Goal: Transaction & Acquisition: Purchase product/service

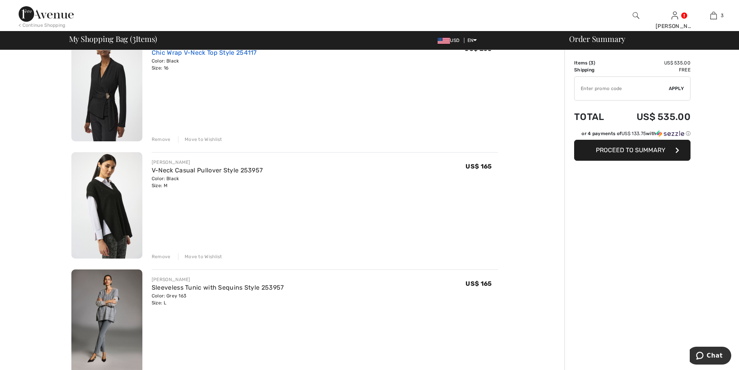
click at [188, 54] on link "Chic Wrap V-Neck Top Style 254117" at bounding box center [204, 52] width 105 height 7
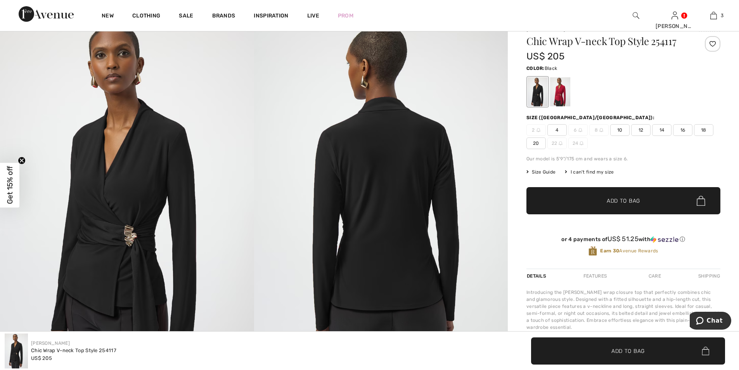
scroll to position [17, 0]
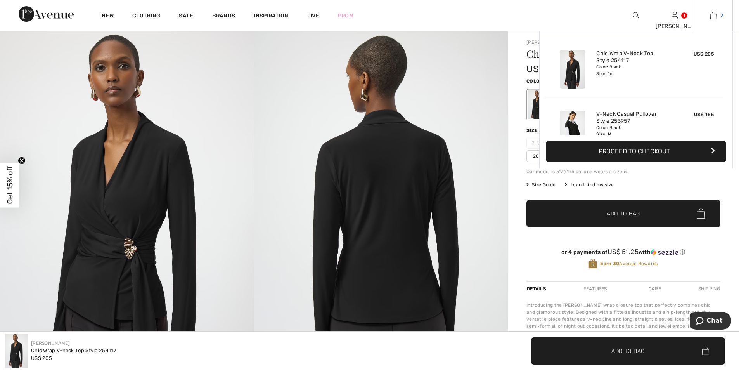
click at [716, 13] on img at bounding box center [714, 15] width 7 height 9
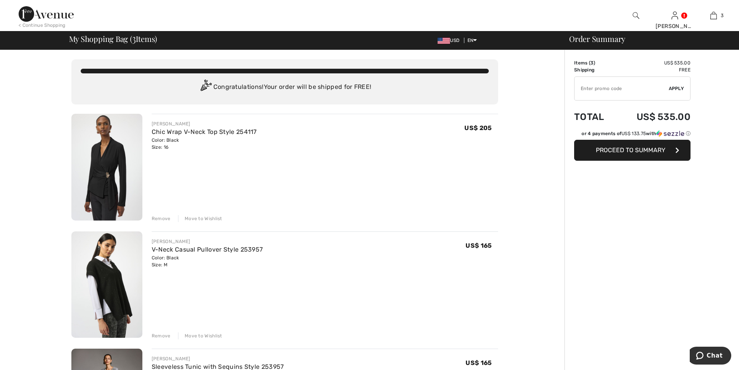
click at [165, 219] on div "Remove" at bounding box center [161, 218] width 19 height 7
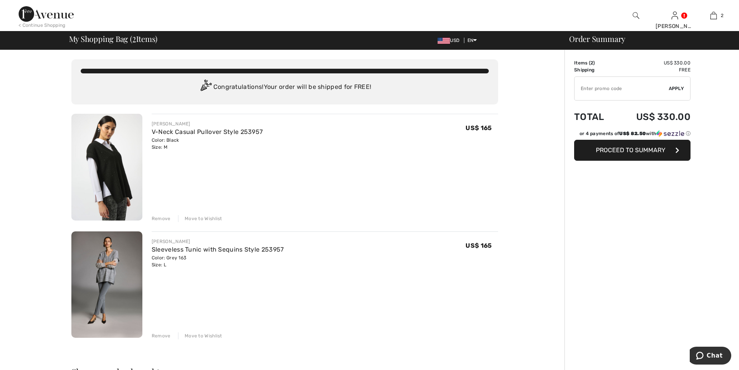
click at [111, 171] on img at bounding box center [106, 167] width 71 height 107
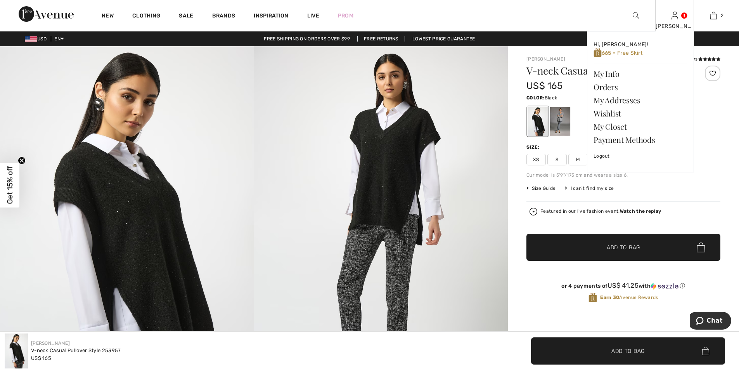
click at [675, 17] on img at bounding box center [675, 15] width 7 height 9
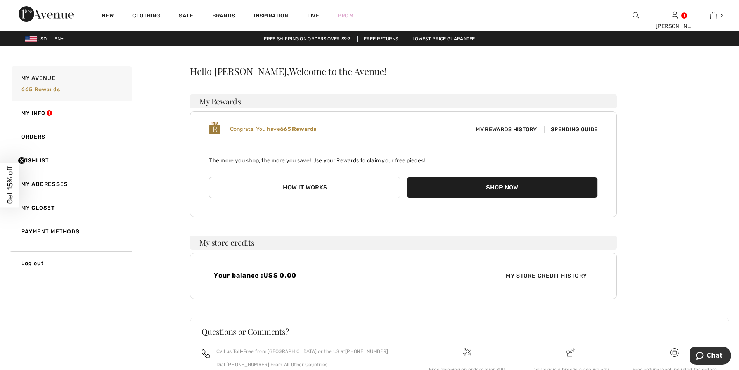
click at [535, 274] on span "My Store Credit History" at bounding box center [547, 276] width 94 height 8
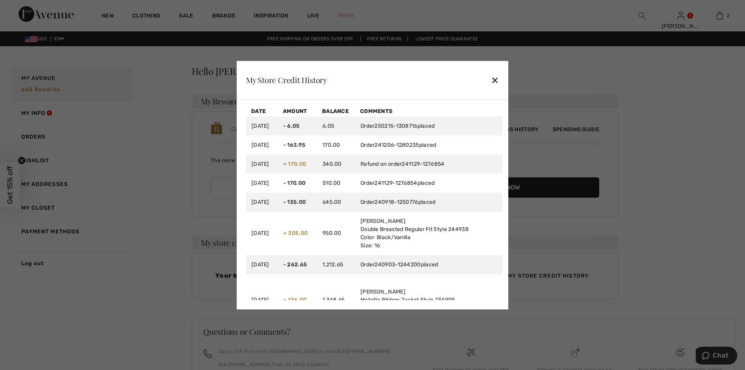
click at [493, 78] on div "✕" at bounding box center [495, 80] width 8 height 16
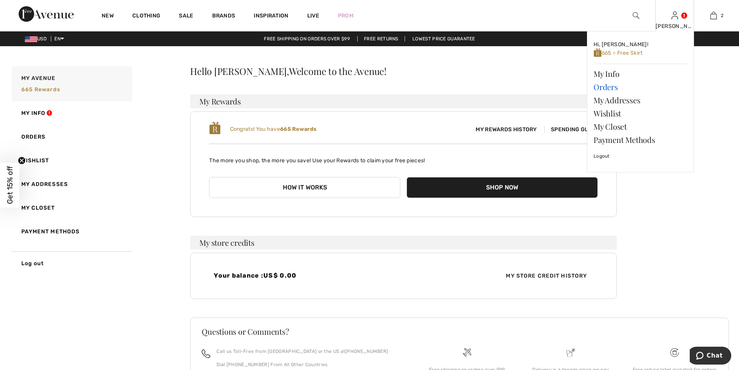
click at [606, 86] on link "Orders" at bounding box center [641, 86] width 94 height 13
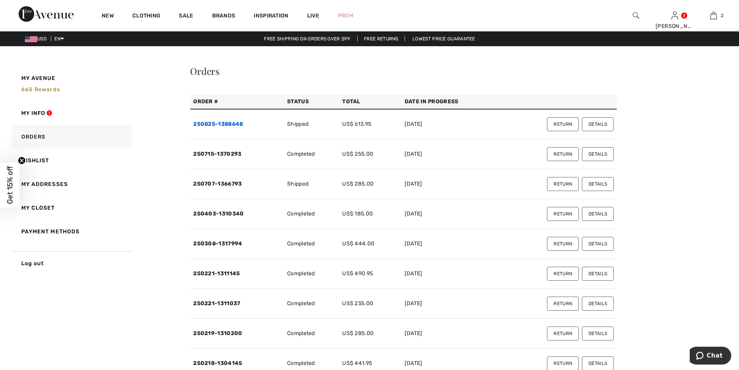
click at [236, 125] on link "250825-1388648" at bounding box center [218, 124] width 50 height 7
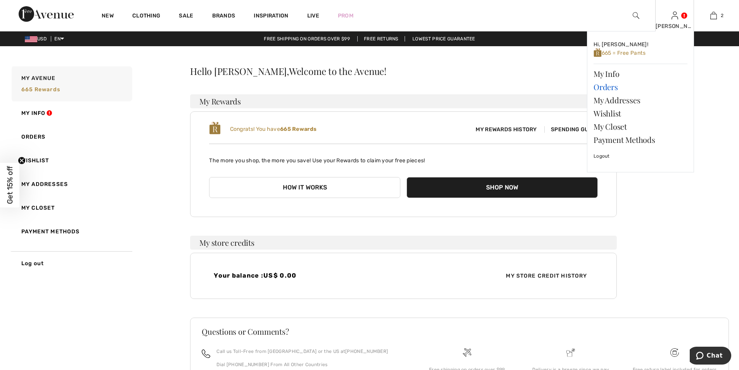
click at [615, 90] on link "Orders" at bounding box center [641, 86] width 94 height 13
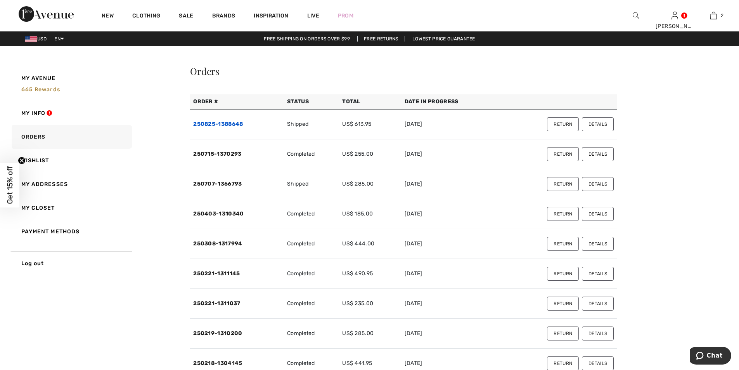
click at [236, 123] on link "250825-1388648" at bounding box center [218, 124] width 50 height 7
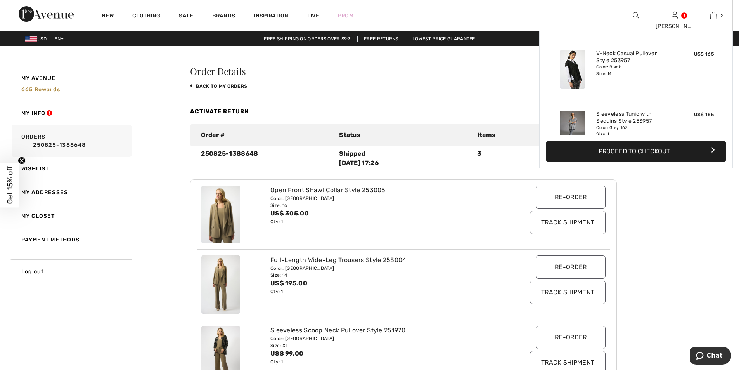
click at [639, 153] on button "Proceed to Checkout" at bounding box center [636, 151] width 181 height 21
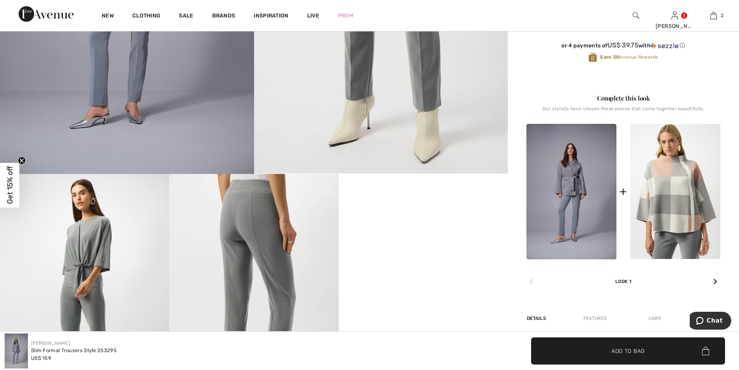
scroll to position [246, 0]
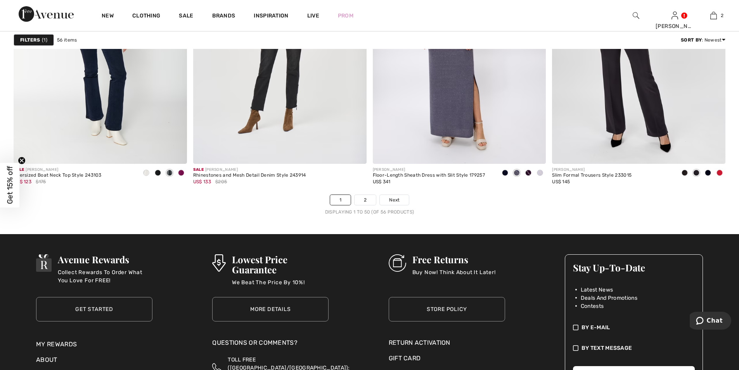
scroll to position [4395, 0]
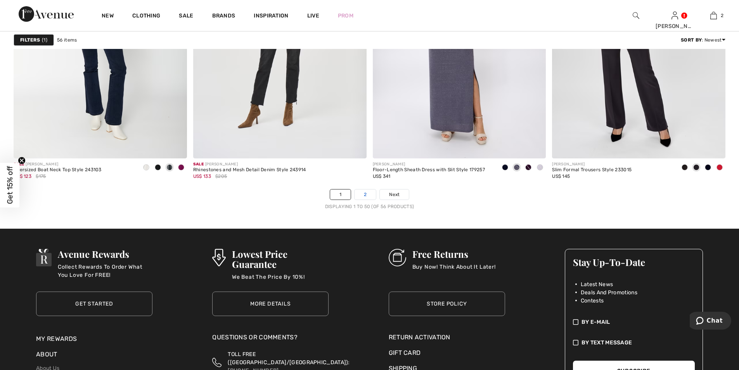
click at [365, 194] on link "2" at bounding box center [365, 194] width 21 height 10
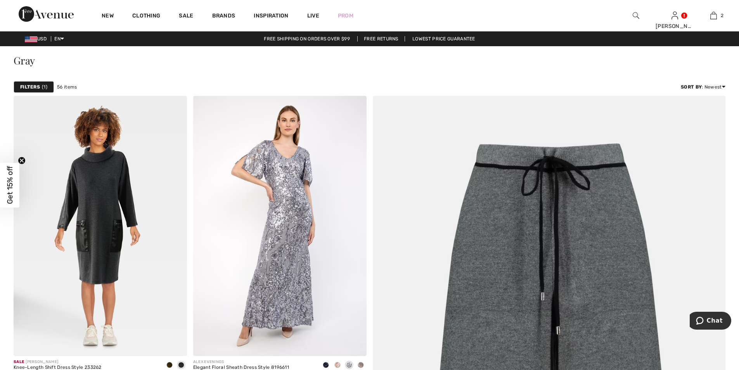
click at [634, 16] on img at bounding box center [636, 15] width 7 height 9
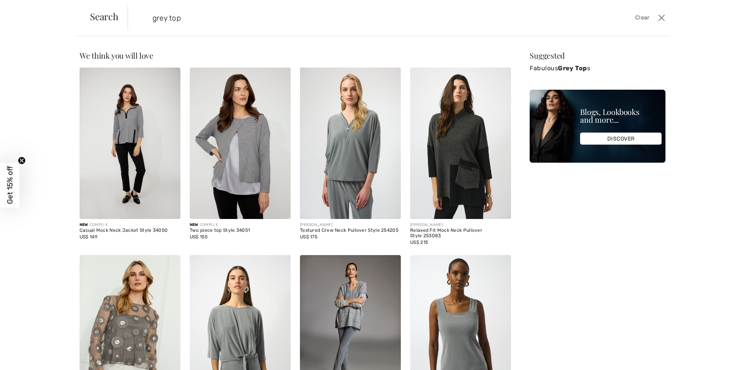
type input "grey top"
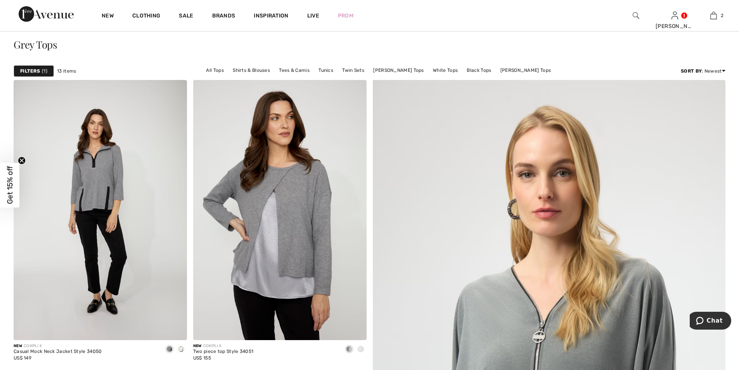
scroll to position [9, 0]
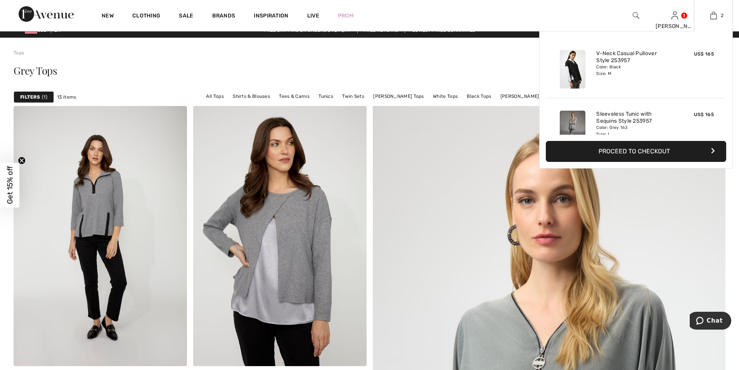
click at [651, 152] on button "Proceed to Checkout" at bounding box center [636, 151] width 181 height 21
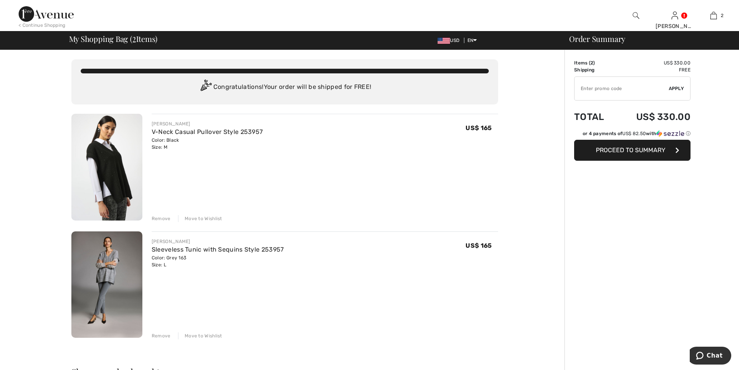
click at [652, 153] on span "Proceed to Summary" at bounding box center [630, 149] width 69 height 7
